Goal: Task Accomplishment & Management: Manage account settings

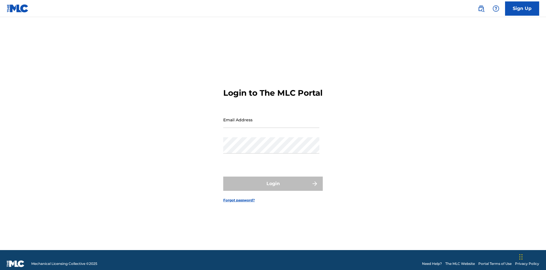
scroll to position [7, 0]
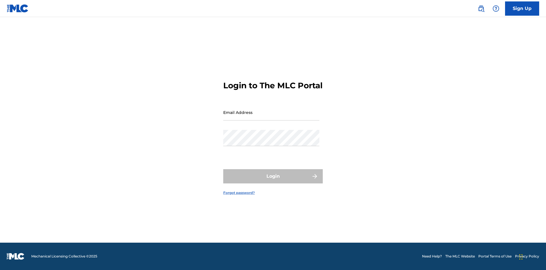
click at [239, 195] on link "Forgot password?" at bounding box center [239, 192] width 32 height 5
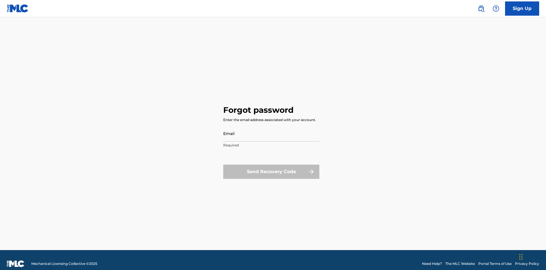
scroll to position [7, 0]
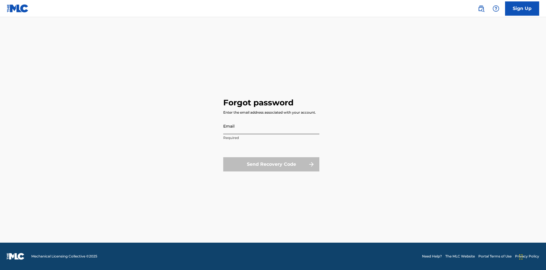
click at [272, 126] on input "Email" at bounding box center [271, 126] width 96 height 16
type input "66375179-3ffc-4914-b887-3987c3007b8a@mailslurp.net"
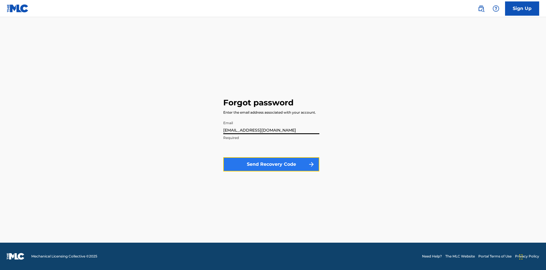
click at [272, 164] on button "Send Recovery Code" at bounding box center [271, 164] width 96 height 14
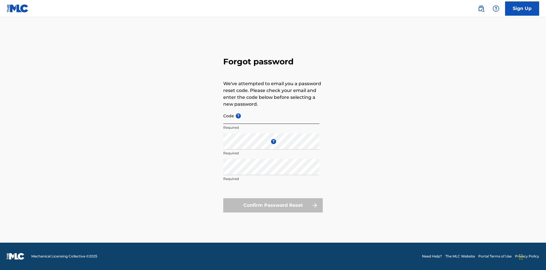
click at [272, 116] on input "Code ?" at bounding box center [271, 116] width 96 height 16
type input "FP_90d2cf54b3d75163d9fa22768871"
